Goal: Navigation & Orientation: Go to known website

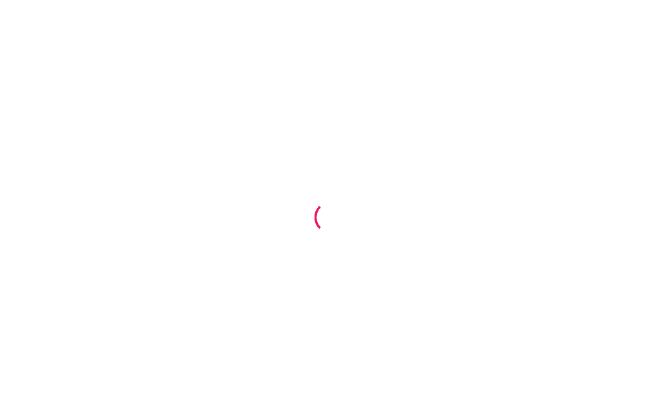
click at [454, 103] on div at bounding box center [335, 199] width 671 height 398
click at [441, 155] on div at bounding box center [335, 199] width 671 height 398
